Goal: Task Accomplishment & Management: Manage account settings

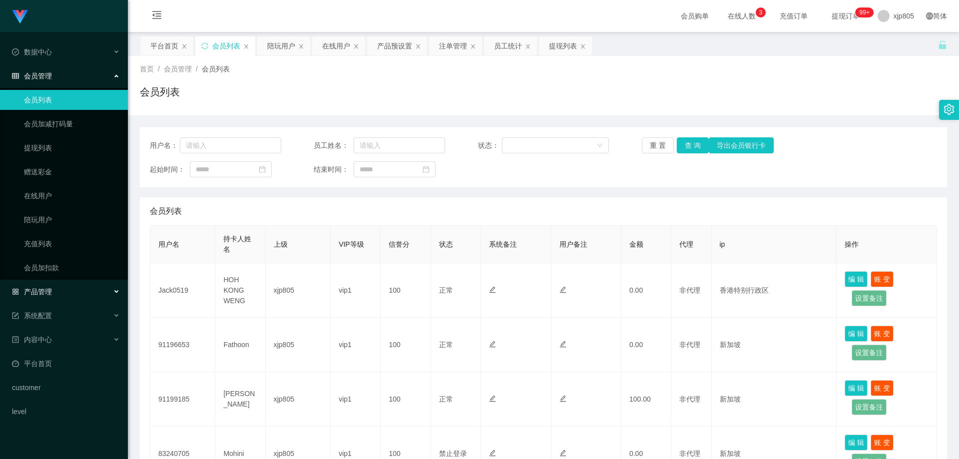
click at [52, 290] on div "产品管理" at bounding box center [64, 292] width 128 height 20
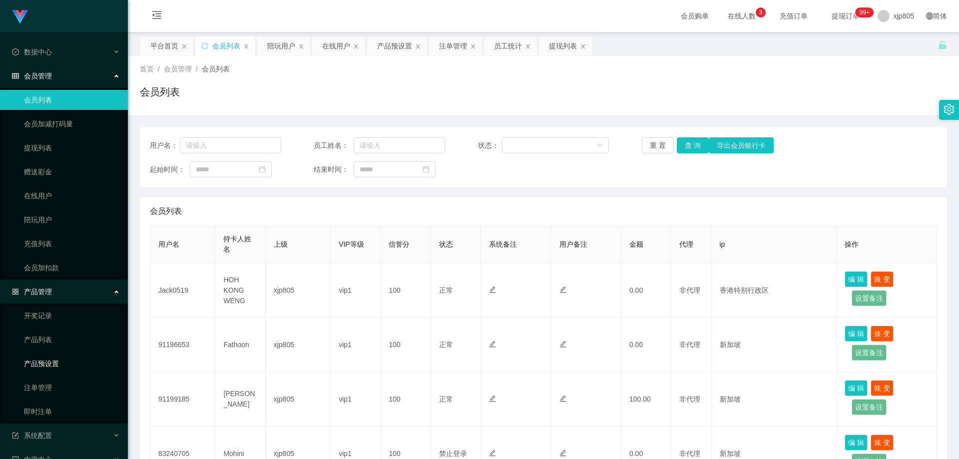
click at [62, 358] on link "产品预设置" at bounding box center [72, 364] width 96 height 20
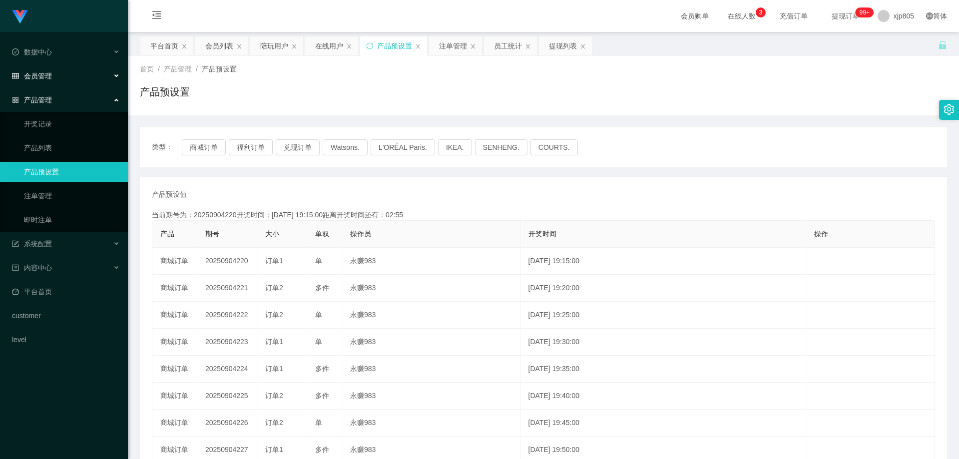
click at [54, 74] on div "会员管理" at bounding box center [64, 76] width 128 height 20
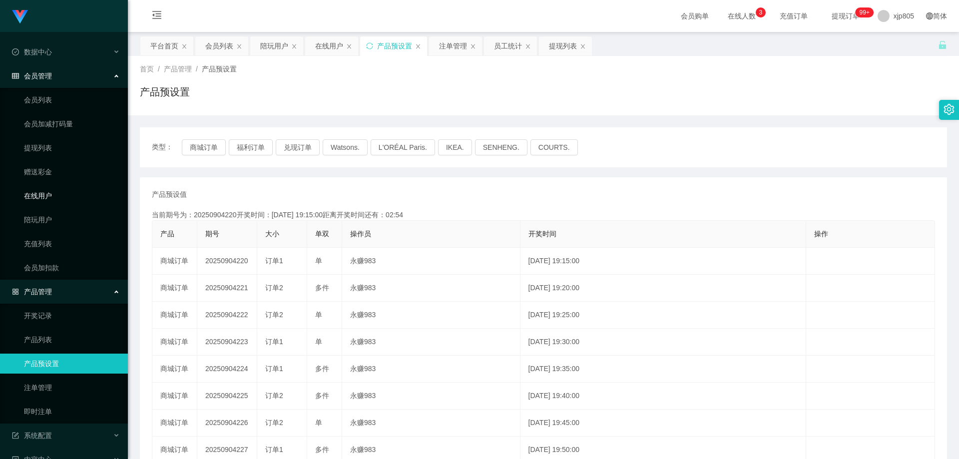
click at [52, 194] on link "在线用户" at bounding box center [72, 196] width 96 height 20
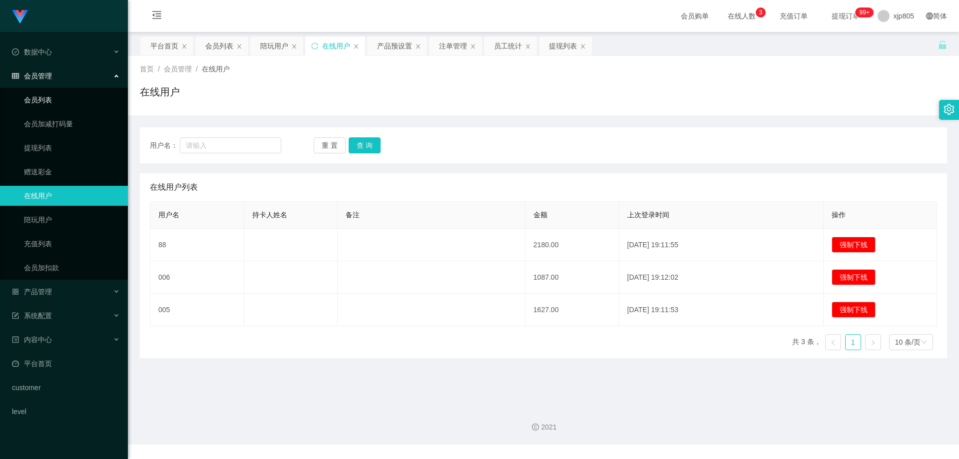
drag, startPoint x: 0, startPoint y: 0, endPoint x: 63, endPoint y: 103, distance: 120.9
click at [63, 102] on link "会员列表" at bounding box center [72, 100] width 96 height 20
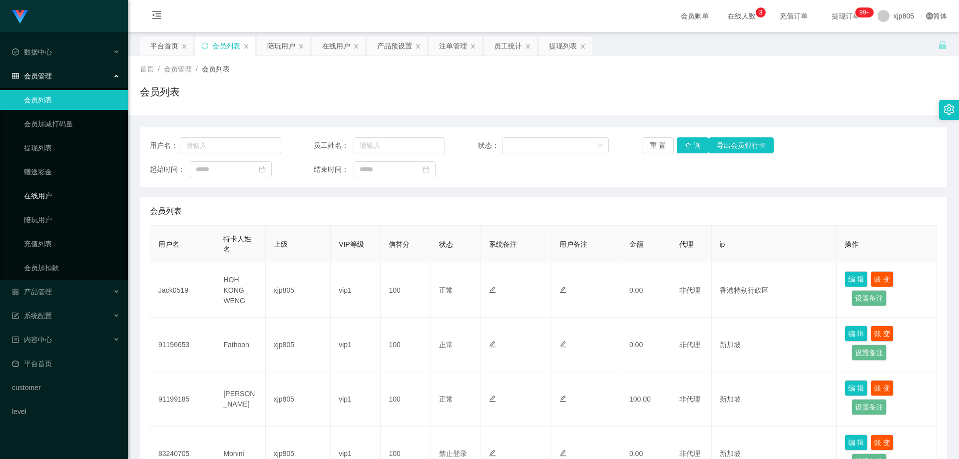
click at [49, 197] on link "在线用户" at bounding box center [72, 196] width 96 height 20
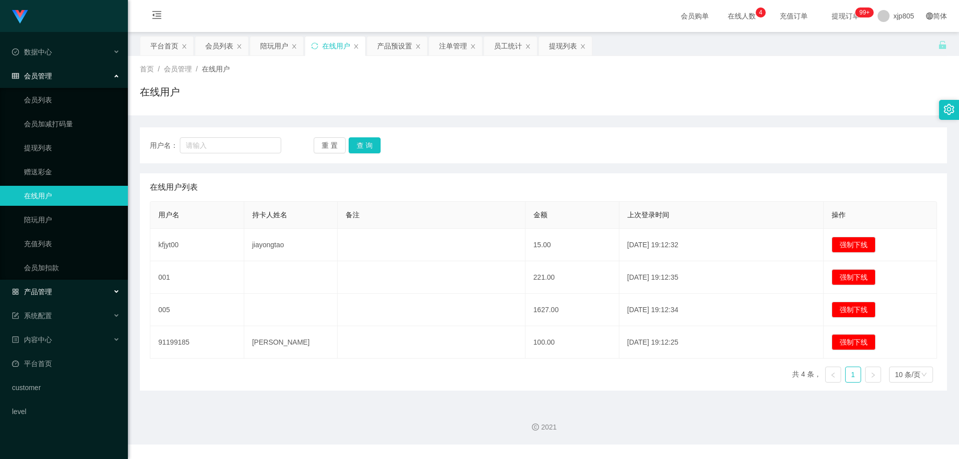
click at [52, 292] on div "产品管理" at bounding box center [64, 292] width 128 height 20
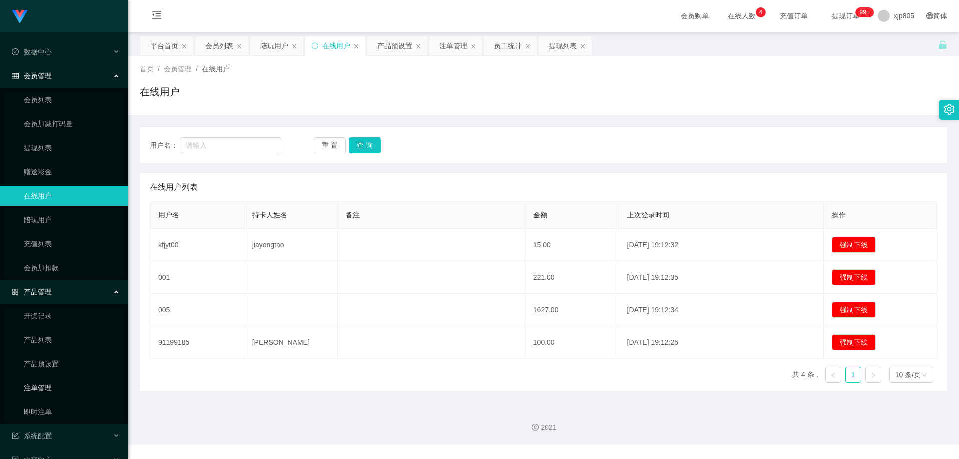
click at [46, 386] on link "注单管理" at bounding box center [72, 388] width 96 height 20
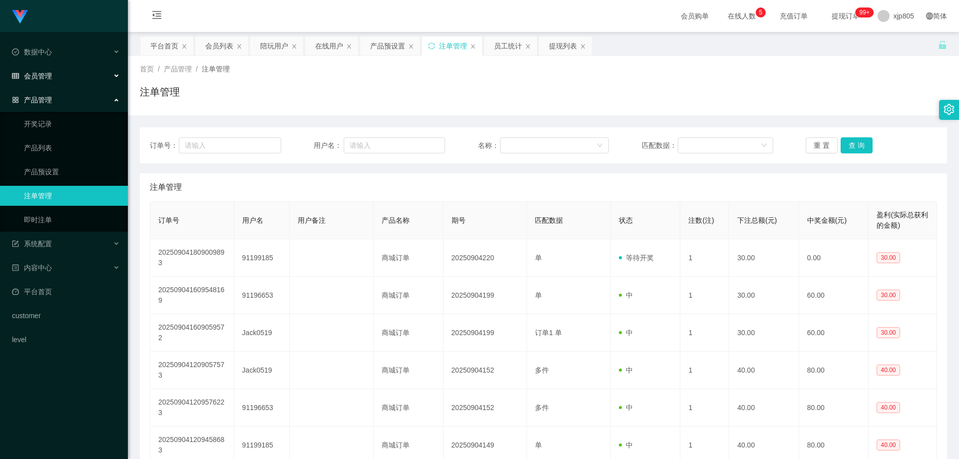
click at [46, 78] on span "会员管理" at bounding box center [32, 76] width 40 height 8
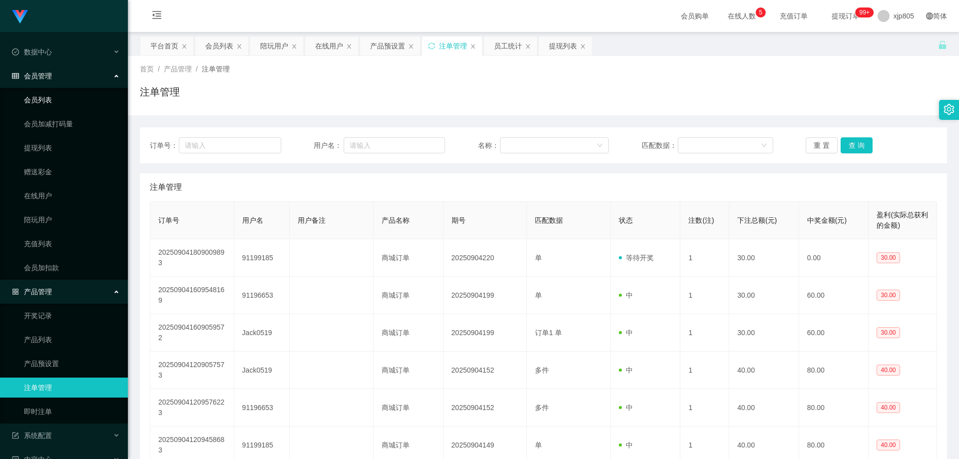
click at [39, 96] on link "会员列表" at bounding box center [72, 100] width 96 height 20
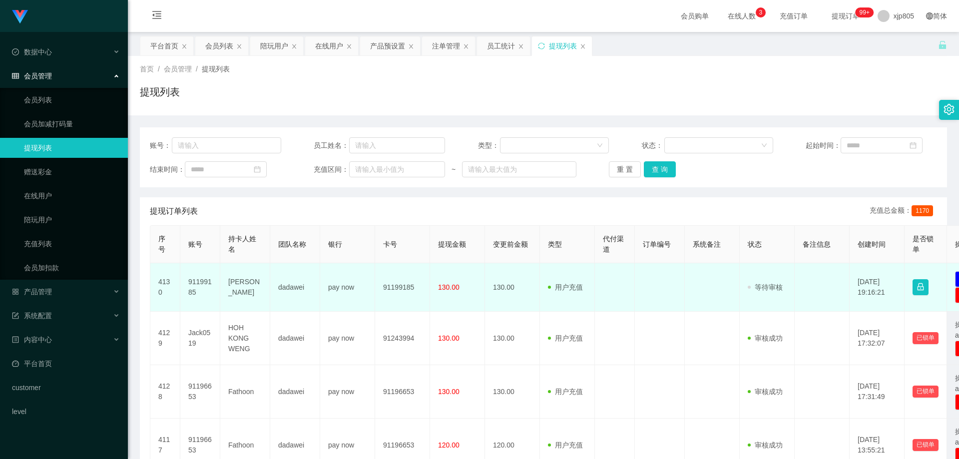
click at [193, 282] on td "91199185" at bounding box center [200, 287] width 40 height 48
copy td "91199185"
